Goal: Task Accomplishment & Management: Use online tool/utility

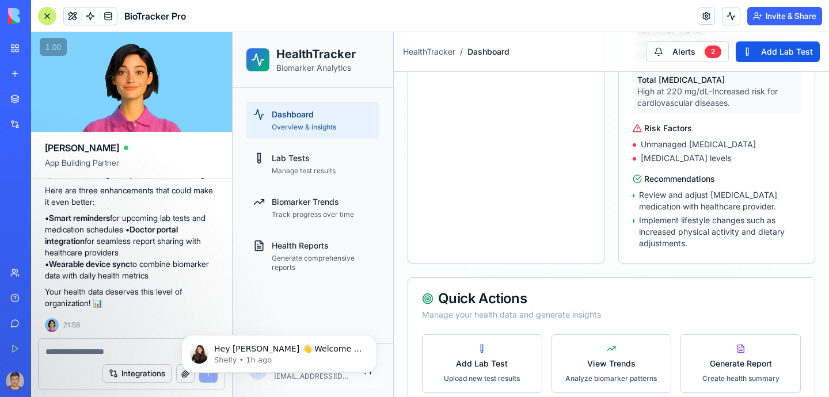
scroll to position [793, 0]
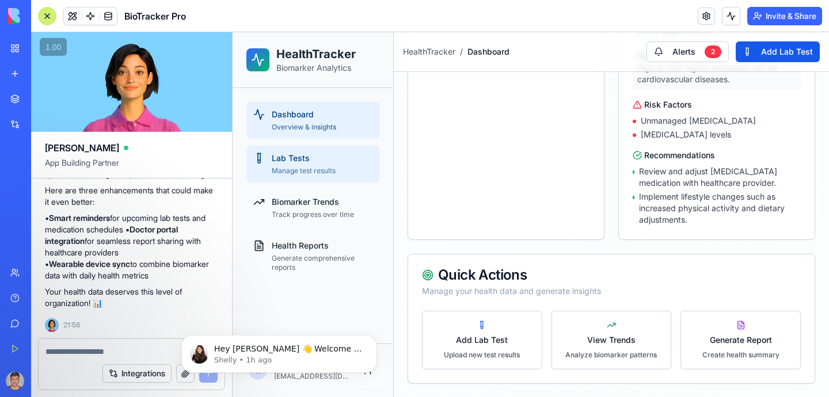
click at [300, 160] on span "Lab Tests" at bounding box center [291, 159] width 38 height 12
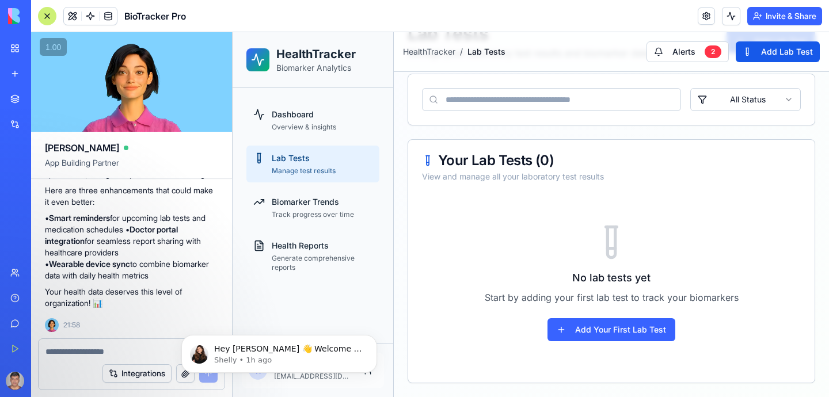
scroll to position [63, 0]
click at [302, 208] on link "Biomarker Trends Track progress over time" at bounding box center [312, 207] width 133 height 37
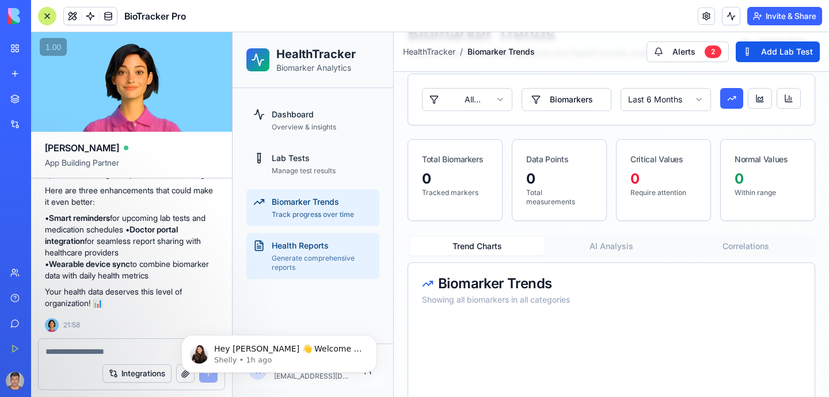
click at [314, 245] on span "Health Reports" at bounding box center [300, 246] width 57 height 12
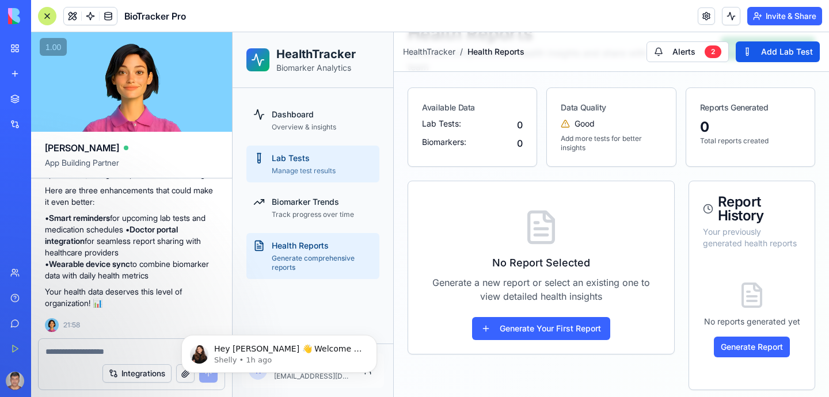
click at [306, 162] on span "Lab Tests" at bounding box center [291, 159] width 38 height 12
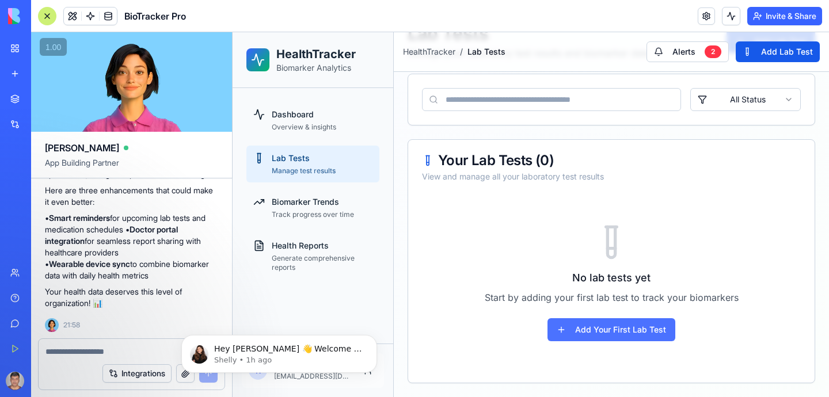
click at [620, 332] on button "Add Your First Lab Test" at bounding box center [612, 329] width 128 height 23
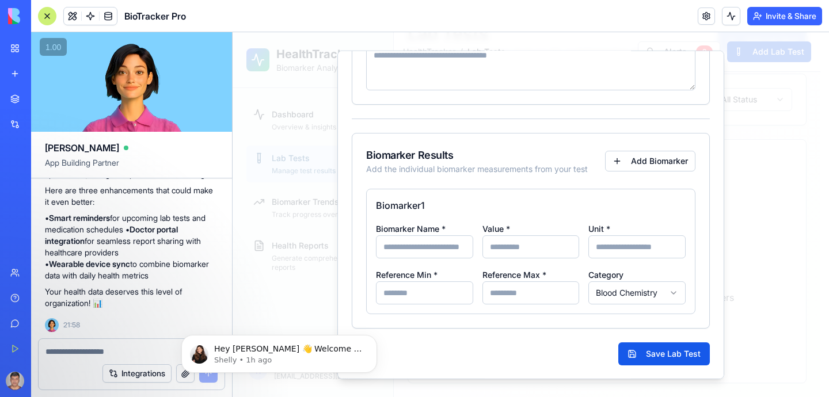
scroll to position [313, 0]
click at [660, 292] on body "HealthTracker Biomarker Analytics Dashboard Overview & insights Lab Tests Manag…" at bounding box center [527, 183] width 588 height 428
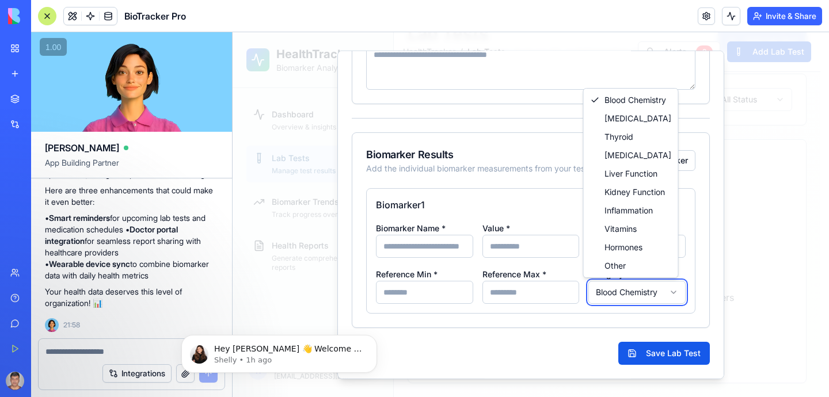
click at [736, 280] on div at bounding box center [531, 214] width 596 height 365
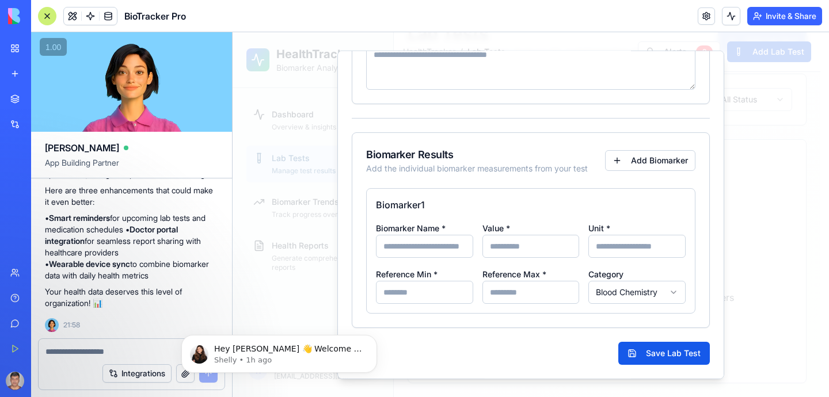
scroll to position [60, 0]
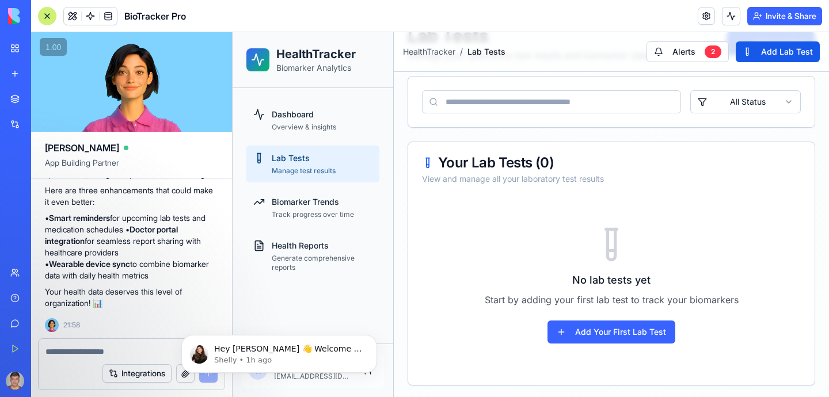
click at [729, 205] on div "No lab tests yet Start by adding your first lab test to track your biomarkers A…" at bounding box center [611, 285] width 379 height 173
click at [682, 138] on div "Lab Tests Manage your laboratory test results and biomarker data Add Lab Test A…" at bounding box center [612, 205] width 408 height 360
